Goal: Information Seeking & Learning: Learn about a topic

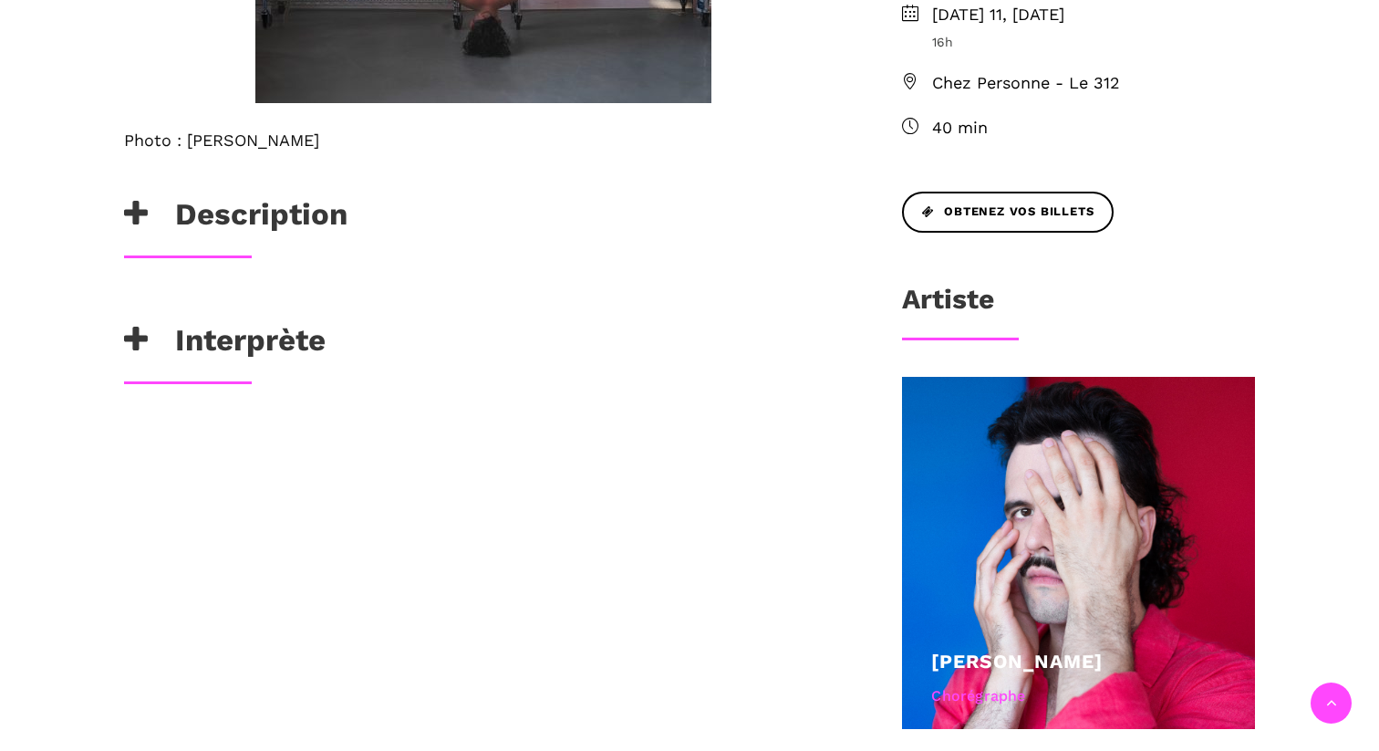
scroll to position [900, 0]
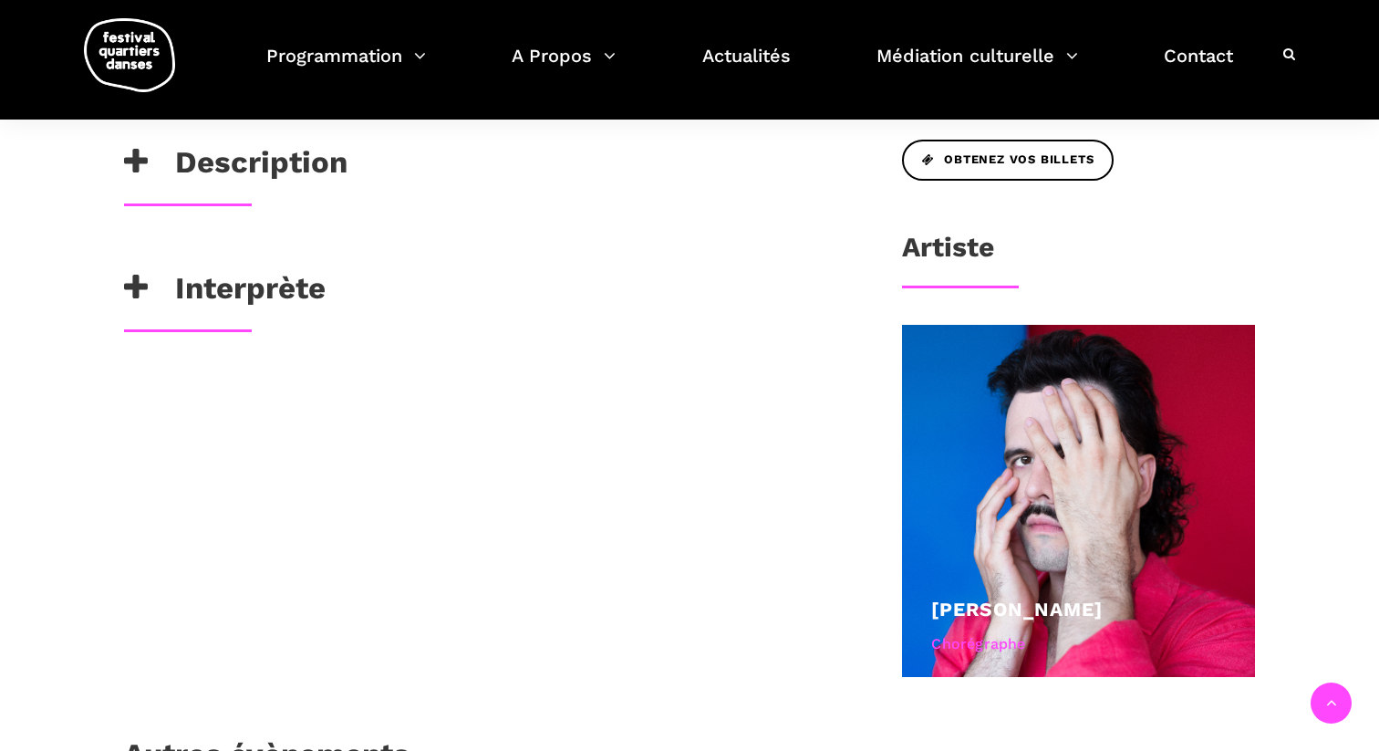
click at [327, 294] on div "Interprète" at bounding box center [483, 293] width 719 height 46
click at [306, 159] on h3 "Description" at bounding box center [236, 167] width 224 height 46
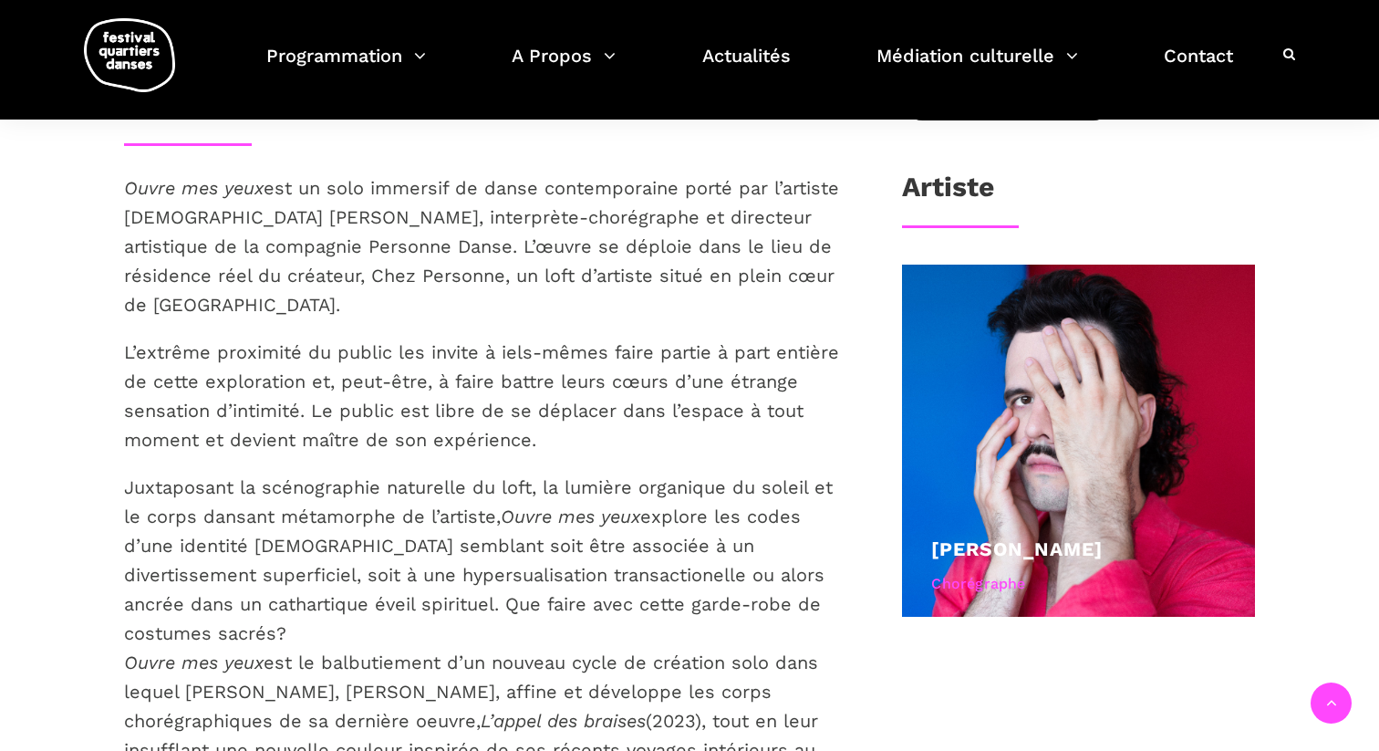
scroll to position [948, 0]
